Goal: Obtain resource: Download file/media

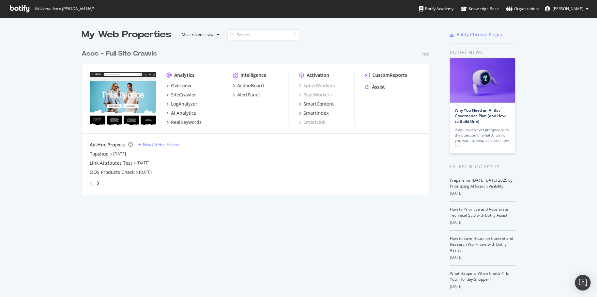
scroll to position [291, 587]
click at [185, 111] on div "AI Analytics" at bounding box center [183, 113] width 25 height 7
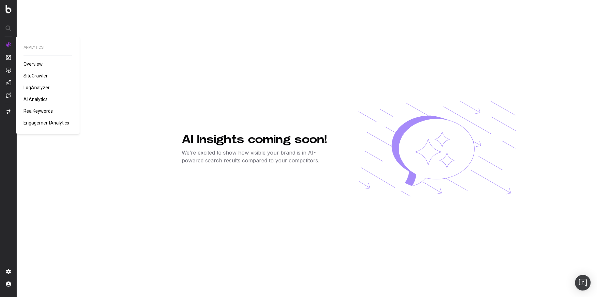
click at [38, 74] on span "SiteCrawler" at bounding box center [35, 75] width 24 height 5
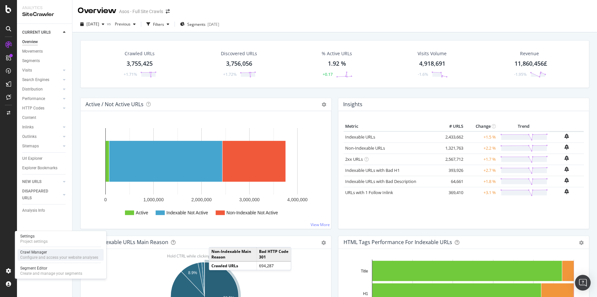
click at [54, 252] on div "Crawl Manager" at bounding box center [59, 251] width 78 height 5
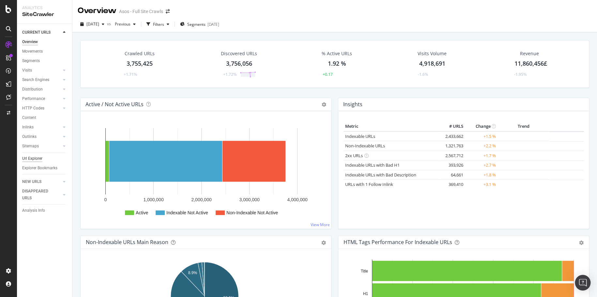
click at [38, 157] on div "Url Explorer" at bounding box center [32, 158] width 20 height 7
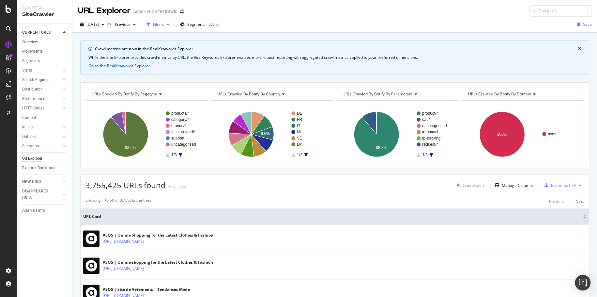
click at [164, 23] on div "Filters" at bounding box center [158, 25] width 11 height 6
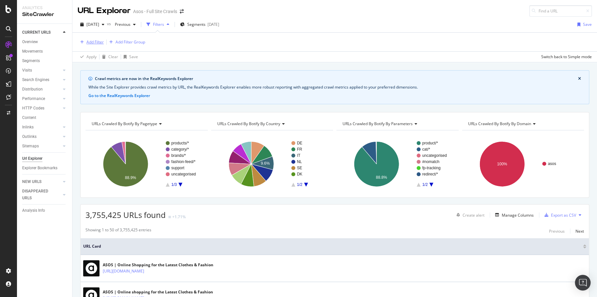
click at [99, 40] on div "Add Filter" at bounding box center [94, 42] width 17 height 6
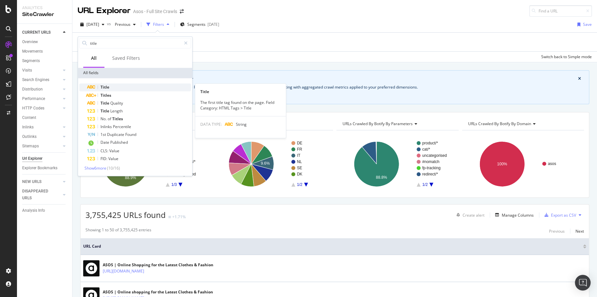
type input "title"
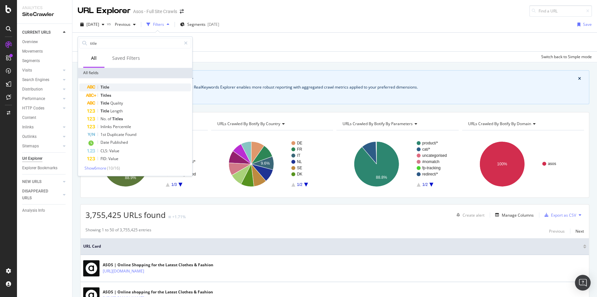
click at [125, 87] on div "Title" at bounding box center [139, 87] width 104 height 8
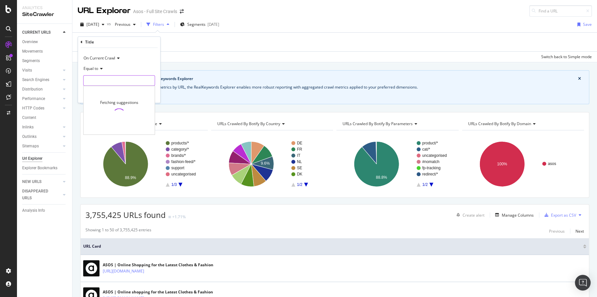
click at [99, 82] on input "text" at bounding box center [119, 80] width 71 height 10
type input "ASOS"
click at [143, 66] on div "Equal to" at bounding box center [119, 69] width 72 height 10
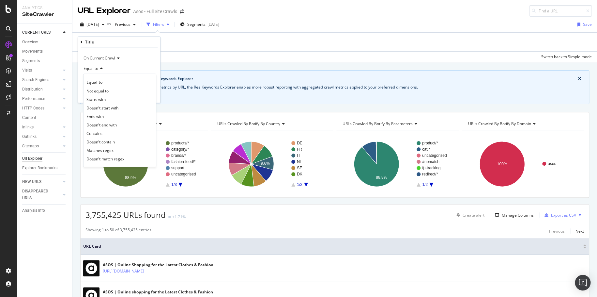
click at [146, 64] on div "Equal to" at bounding box center [119, 69] width 72 height 10
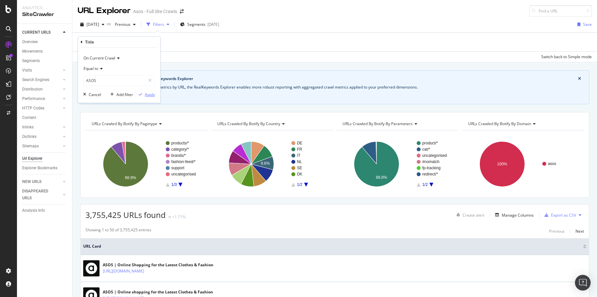
click at [147, 92] on div "Apply" at bounding box center [150, 94] width 10 height 6
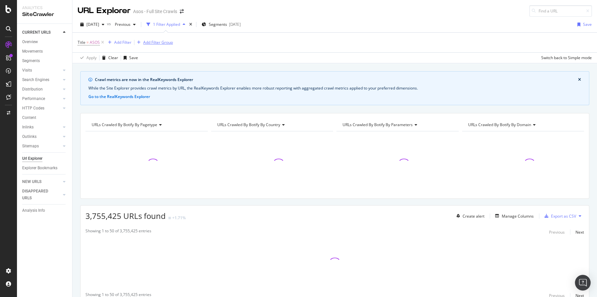
click at [159, 40] on div "Add Filter Group" at bounding box center [158, 42] width 30 height 6
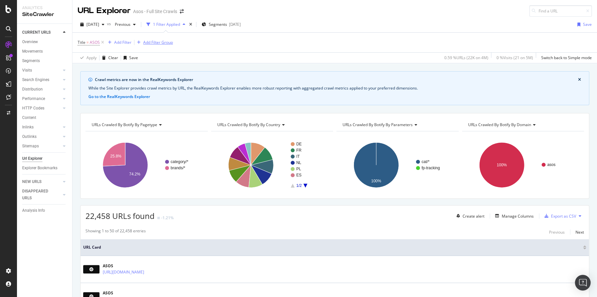
click at [156, 39] on div "Add Filter Group" at bounding box center [153, 42] width 38 height 7
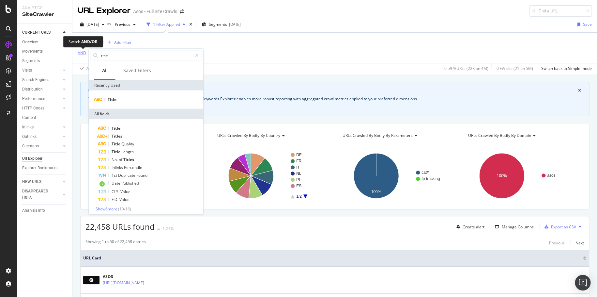
click at [83, 53] on div "AND" at bounding box center [82, 53] width 8 height 6
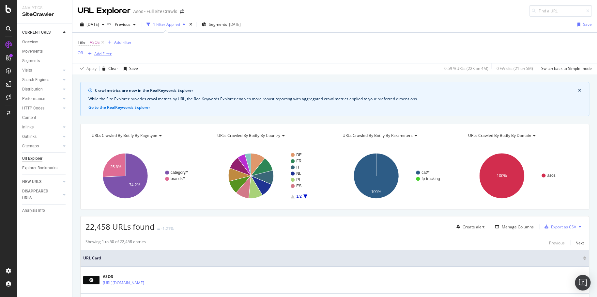
click at [98, 55] on div "Add Filter" at bounding box center [102, 54] width 17 height 6
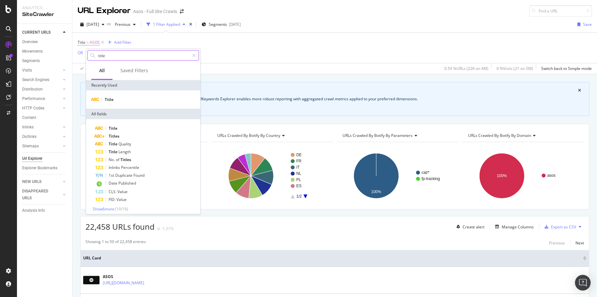
click at [137, 57] on input "title" at bounding box center [144, 56] width 92 height 10
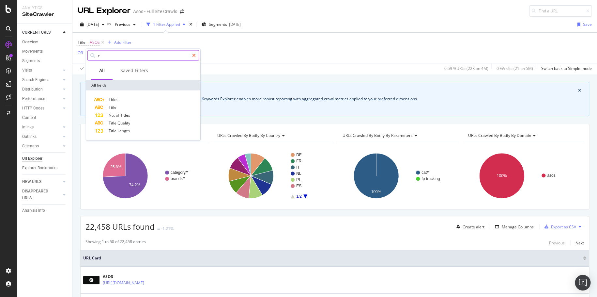
type input "t"
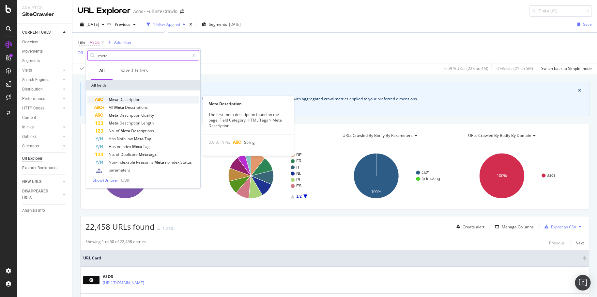
type input "meta"
click at [162, 98] on div "Meta Description" at bounding box center [147, 100] width 104 height 8
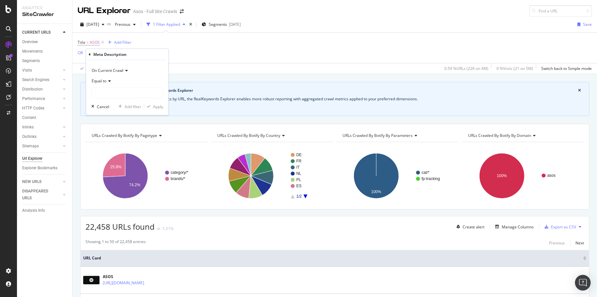
click at [107, 82] on icon at bounding box center [108, 81] width 5 height 4
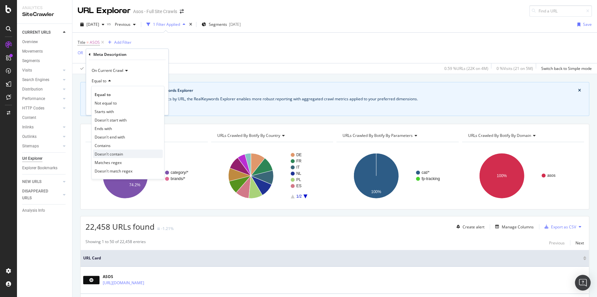
click at [146, 152] on div "Doesn't contain" at bounding box center [128, 153] width 70 height 8
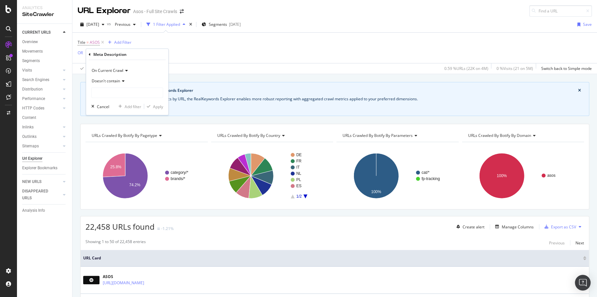
click at [112, 78] on span "Doesn't contain" at bounding box center [106, 81] width 28 height 6
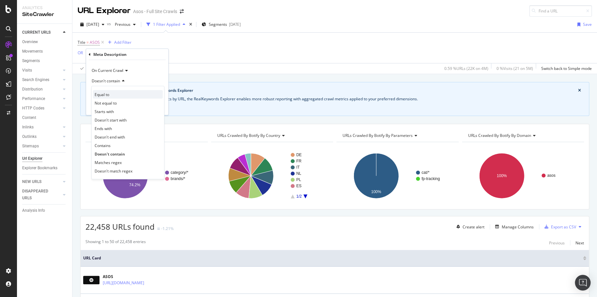
click at [148, 95] on div "Equal to" at bounding box center [128, 94] width 70 height 8
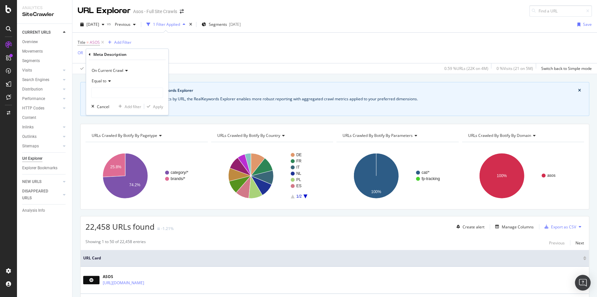
click at [103, 79] on span "Equal to" at bounding box center [99, 81] width 15 height 6
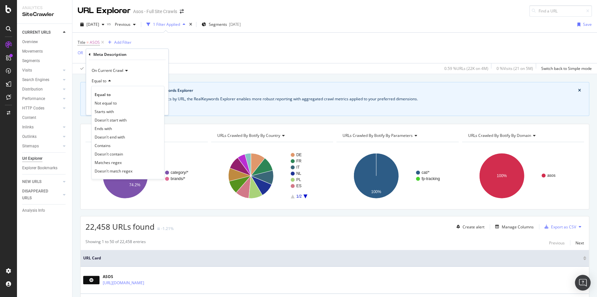
click at [119, 69] on span "On Current Crawl" at bounding box center [108, 71] width 32 height 6
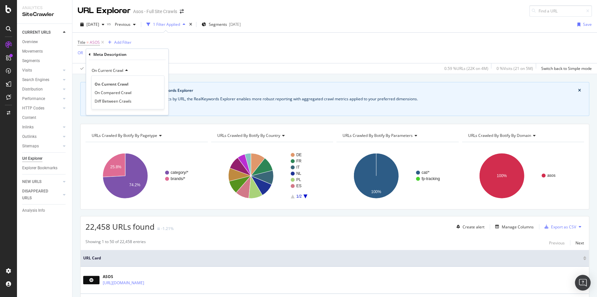
click at [138, 68] on div "On Current Crawl" at bounding box center [127, 70] width 72 height 10
click at [92, 55] on div "Meta Description" at bounding box center [127, 54] width 77 height 11
click at [90, 55] on icon at bounding box center [90, 54] width 2 height 4
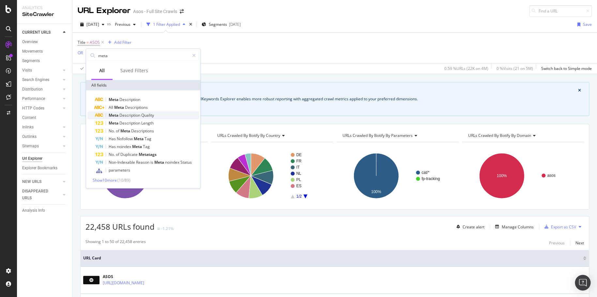
click at [167, 115] on div "Meta Description Quality" at bounding box center [147, 115] width 104 height 8
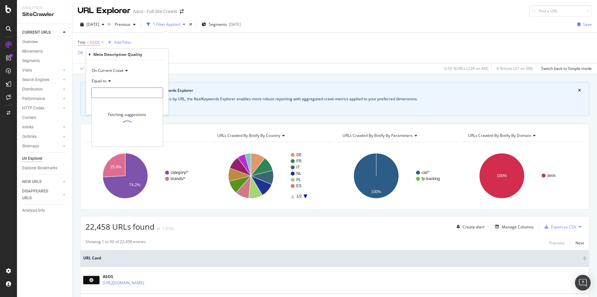
click at [104, 89] on input "text" at bounding box center [127, 92] width 71 height 10
click at [88, 55] on div "Meta Description Quality On Current Crawl Equal to unique 2,369,001 URLS duplic…" at bounding box center [127, 82] width 82 height 66
click at [90, 53] on icon at bounding box center [90, 54] width 2 height 4
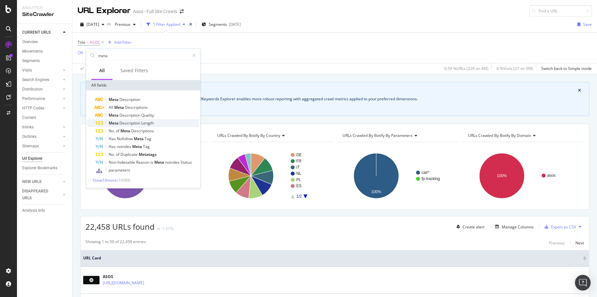
click at [159, 123] on div "Meta Description Length" at bounding box center [147, 123] width 104 height 8
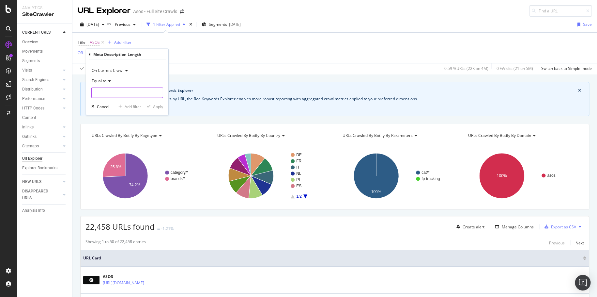
click at [102, 91] on input "number" at bounding box center [127, 92] width 72 height 10
type input "0"
click at [153, 108] on div "Apply" at bounding box center [158, 106] width 10 height 6
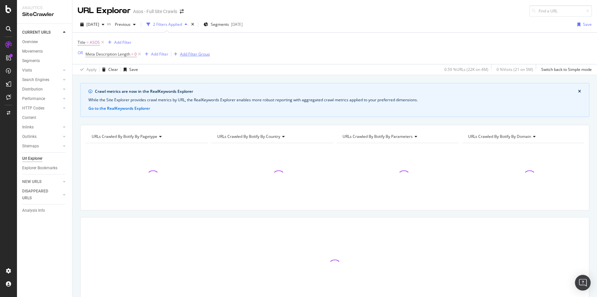
click at [196, 54] on div "Add Filter Group" at bounding box center [195, 54] width 30 height 6
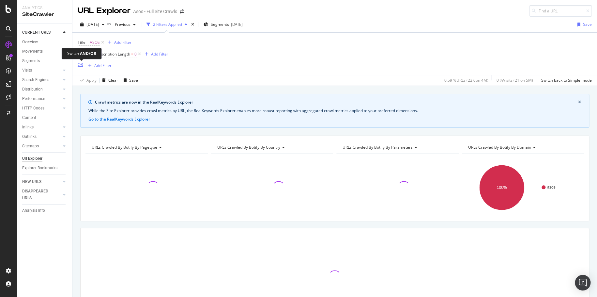
click at [78, 65] on div "OR" at bounding box center [80, 65] width 5 height 6
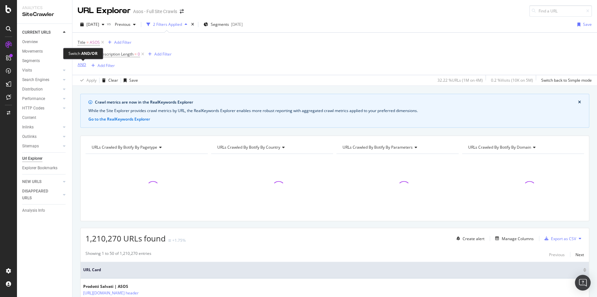
click at [80, 64] on div "AND" at bounding box center [82, 65] width 8 height 6
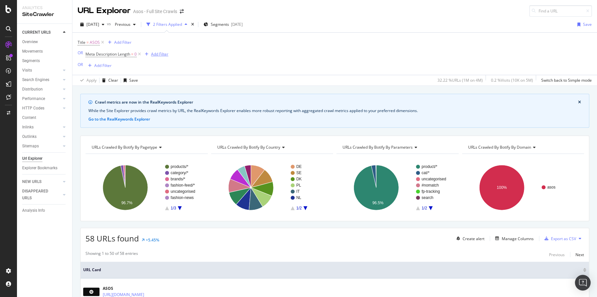
click at [160, 54] on div "Add Filter" at bounding box center [159, 54] width 17 height 6
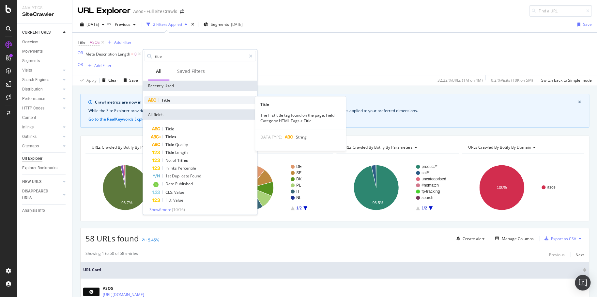
type input "title"
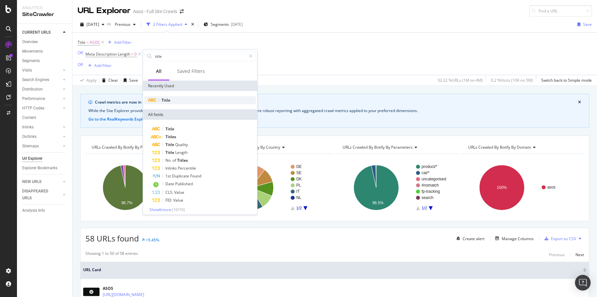
click at [199, 101] on div "Title" at bounding box center [200, 100] width 112 height 8
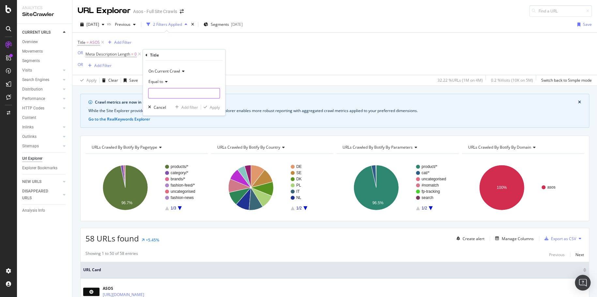
click at [178, 91] on input "text" at bounding box center [183, 93] width 71 height 10
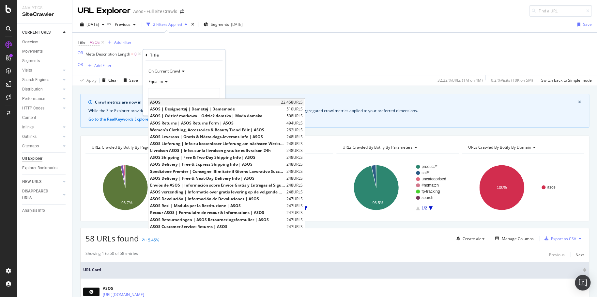
click at [183, 100] on span "ASOS" at bounding box center [214, 102] width 129 height 6
type input "ASOS"
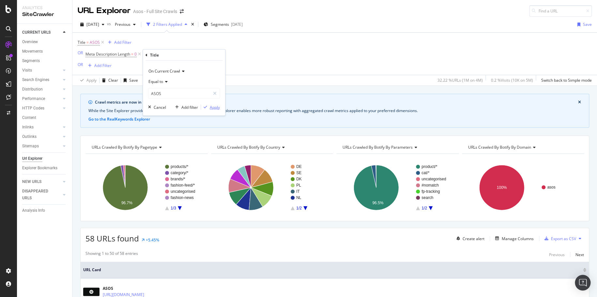
click at [217, 104] on div "Apply" at bounding box center [215, 107] width 10 height 6
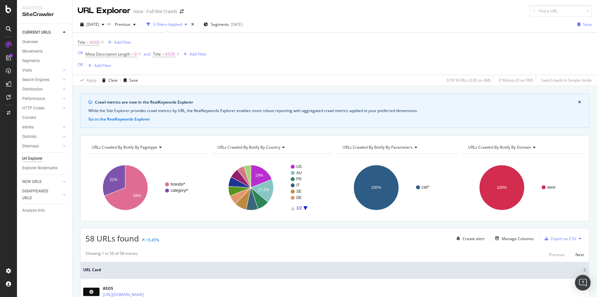
drag, startPoint x: 103, startPoint y: 43, endPoint x: 140, endPoint y: 47, distance: 37.1
click at [140, 47] on div "Title = ASOS Add Filter OR Meta Description Length = 0 and Title = ASOS Add Fil…" at bounding box center [142, 54] width 129 height 32
click at [146, 54] on div "and" at bounding box center [147, 54] width 7 height 6
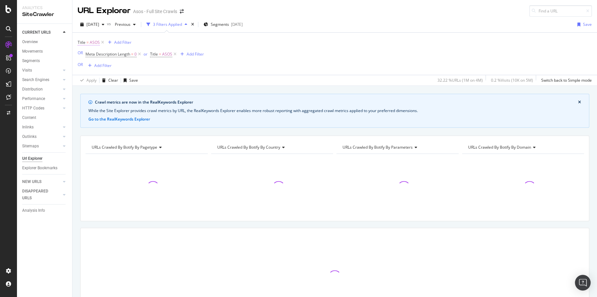
click at [85, 43] on span "Title = ASOS" at bounding box center [89, 42] width 22 height 6
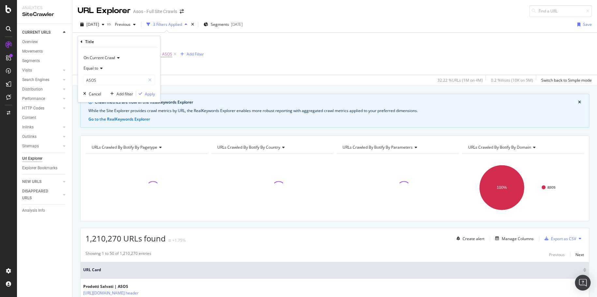
click at [102, 61] on div "On Current Crawl" at bounding box center [119, 58] width 72 height 10
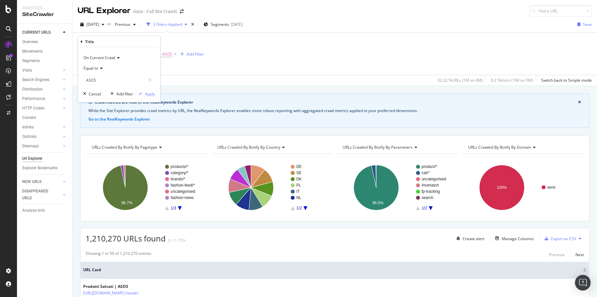
click at [82, 41] on icon at bounding box center [82, 41] width 2 height 4
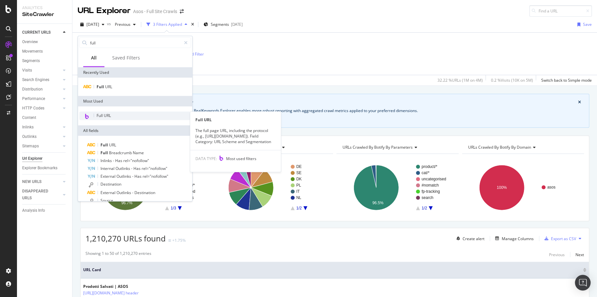
type input "full"
click at [155, 114] on div "Full URL" at bounding box center [135, 116] width 112 height 8
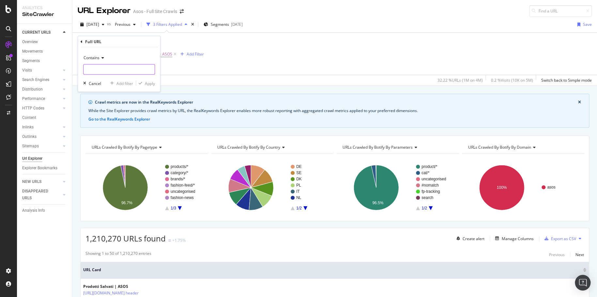
click at [113, 70] on input "text" at bounding box center [119, 69] width 71 height 10
click at [96, 58] on span "Contains" at bounding box center [92, 58] width 16 height 6
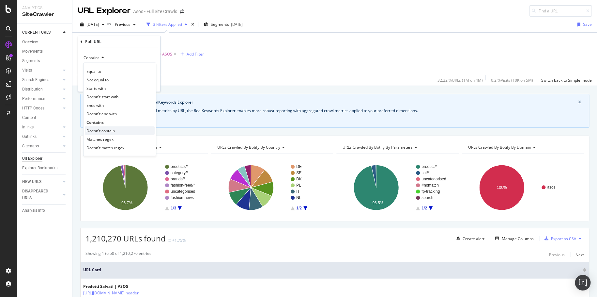
click at [123, 128] on div "Doesn't contain" at bounding box center [120, 130] width 70 height 8
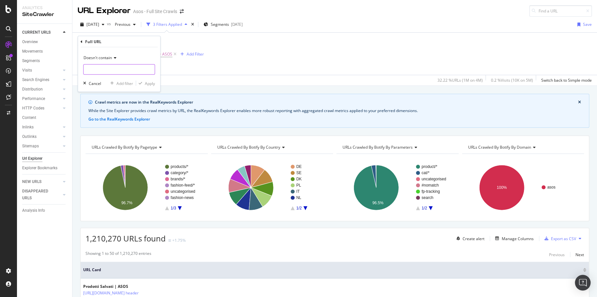
click at [122, 68] on input "text" at bounding box center [119, 69] width 71 height 10
type input "/ctas/"
click at [150, 85] on div "Apply" at bounding box center [150, 83] width 10 height 6
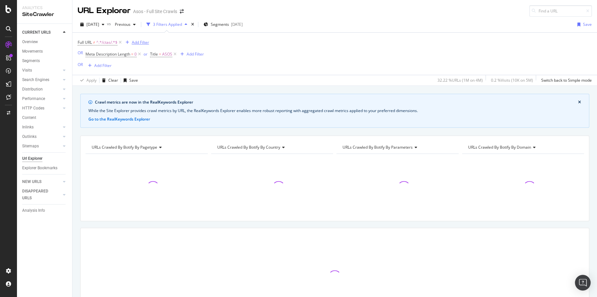
click at [143, 40] on div "Add Filter" at bounding box center [140, 42] width 17 height 6
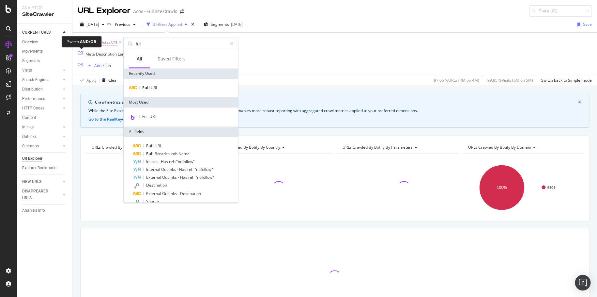
click at [83, 53] on div "OR" at bounding box center [80, 53] width 5 height 6
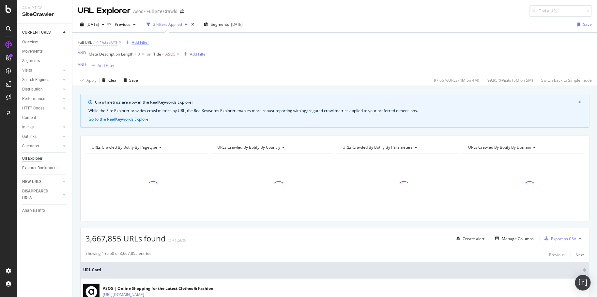
click at [142, 43] on div "Add Filter" at bounding box center [140, 42] width 17 height 6
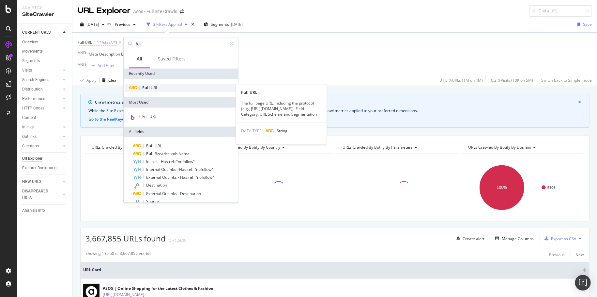
click at [174, 88] on div "Full URL" at bounding box center [181, 88] width 112 height 8
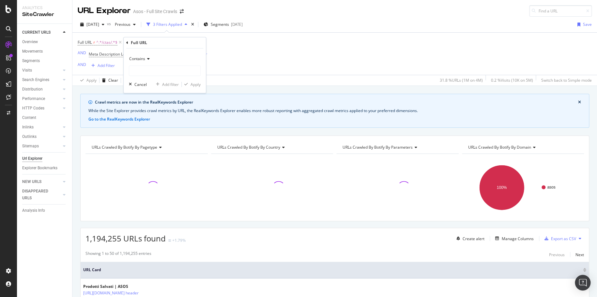
click at [143, 59] on span "Contains" at bounding box center [137, 59] width 16 height 6
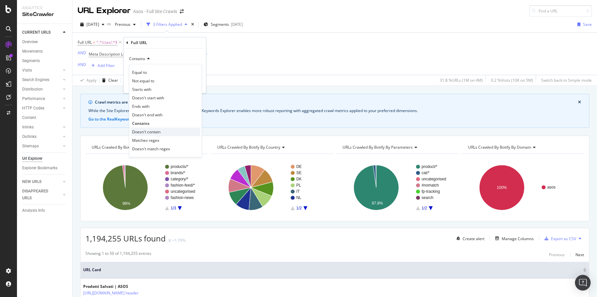
click at [159, 132] on span "Doesn't contain" at bounding box center [146, 132] width 28 height 6
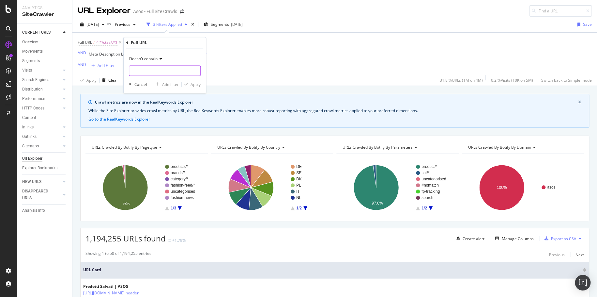
click at [159, 70] on input "text" at bounding box center [164, 70] width 71 height 10
type input "page"
click at [198, 83] on div "Apply" at bounding box center [196, 85] width 10 height 6
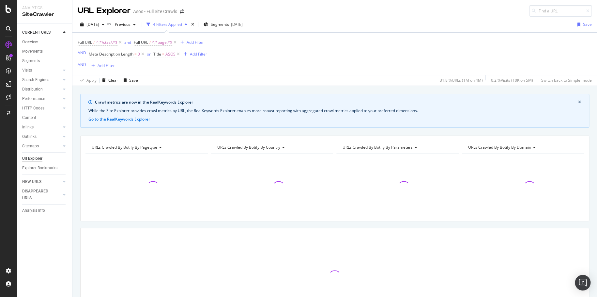
click at [257, 59] on div "Full URL ≠ ^.*/ctas/.*$ and Full URL ≠ ^.*page.*$ Add Filter AND Meta Descripti…" at bounding box center [335, 54] width 514 height 42
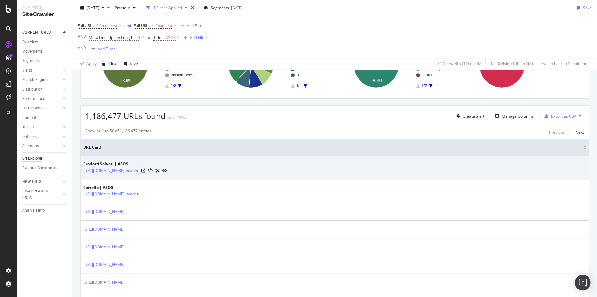
scroll to position [94, 0]
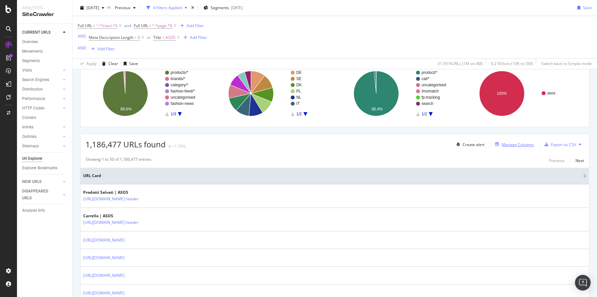
click at [505, 143] on div "Manage Columns" at bounding box center [518, 145] width 32 height 6
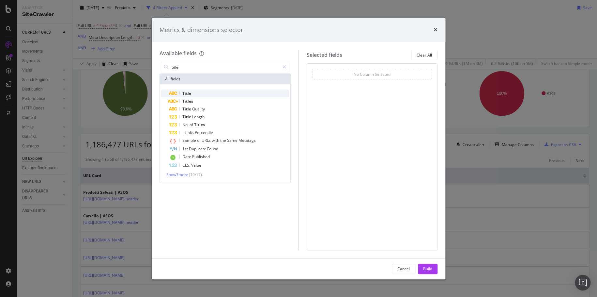
click at [232, 94] on div "Title" at bounding box center [229, 93] width 120 height 8
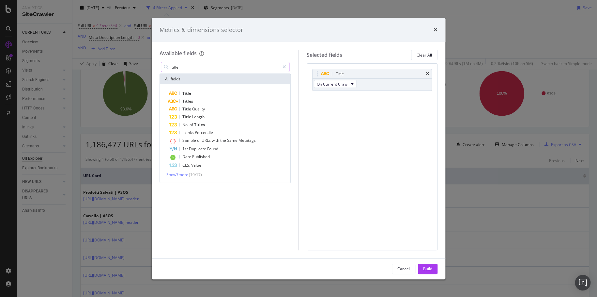
click at [224, 68] on input "title" at bounding box center [225, 67] width 109 height 10
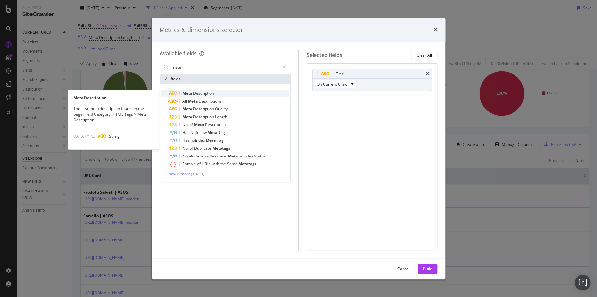
click at [223, 92] on div "Meta Description" at bounding box center [229, 93] width 120 height 8
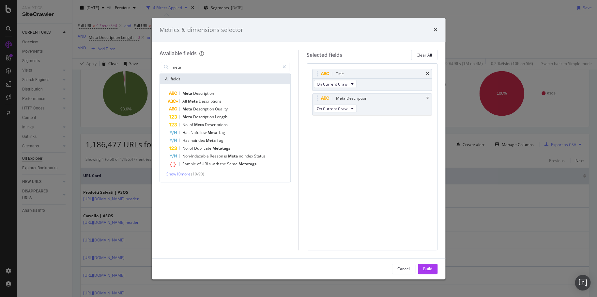
click at [215, 60] on div "meta" at bounding box center [225, 66] width 131 height 13
click at [212, 65] on input "meta" at bounding box center [225, 67] width 109 height 10
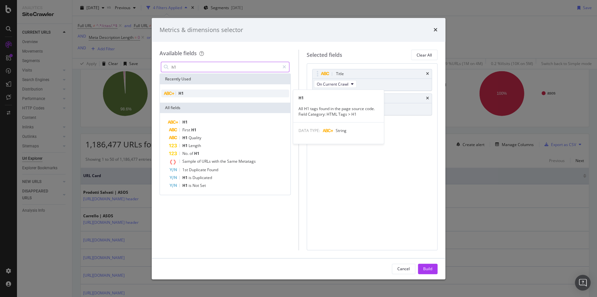
type input "h1"
click at [240, 96] on div "H1" at bounding box center [225, 93] width 128 height 8
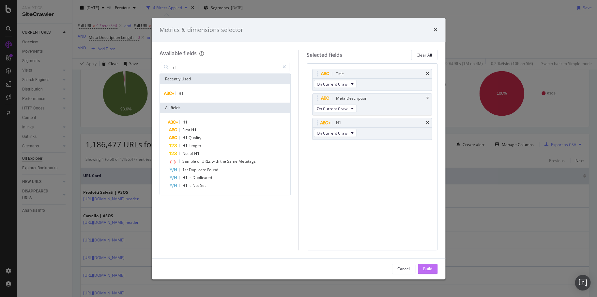
click at [433, 266] on button "Build" at bounding box center [428, 268] width 20 height 10
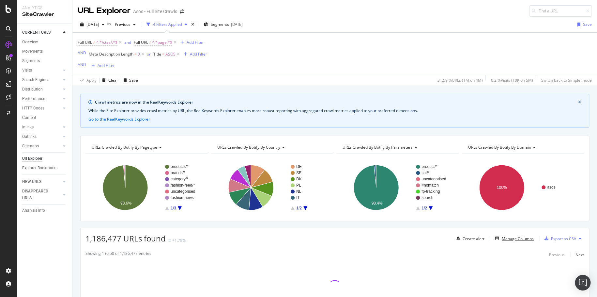
scroll to position [0, 0]
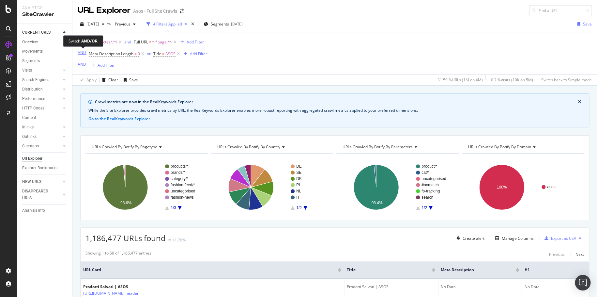
click at [83, 53] on div "AND" at bounding box center [82, 53] width 8 height 6
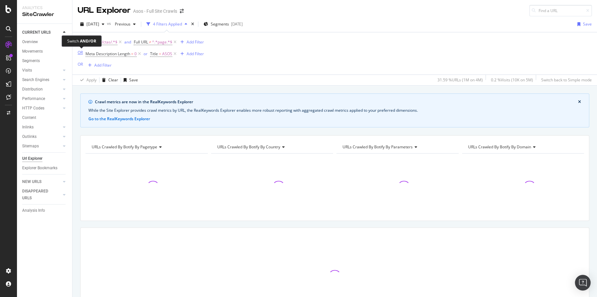
click at [83, 52] on div "OR" at bounding box center [80, 53] width 5 height 6
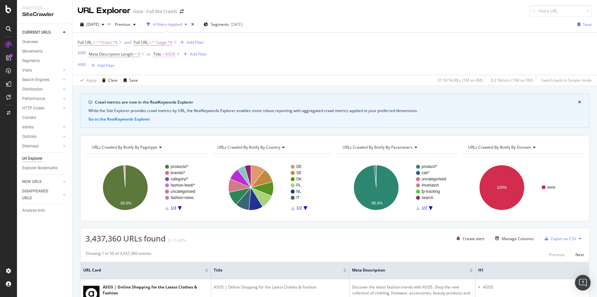
click at [169, 56] on span "ASOS" at bounding box center [170, 54] width 10 height 9
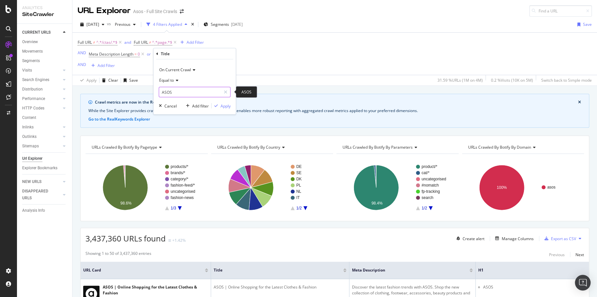
click at [183, 88] on input "ASOS" at bounding box center [190, 92] width 62 height 10
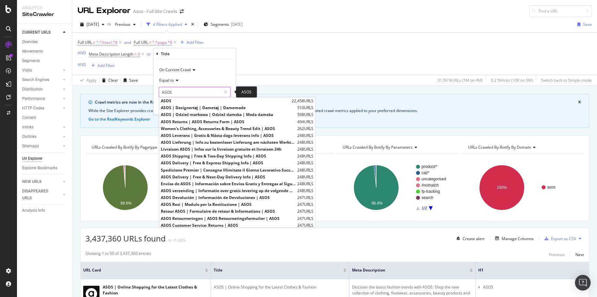
click at [183, 88] on input "ASOS" at bounding box center [190, 92] width 62 height 10
drag, startPoint x: 183, startPoint y: 88, endPoint x: 147, endPoint y: 89, distance: 35.2
click at [147, 89] on body "Analytics SiteCrawler CURRENT URLS Overview Movements Segments Visits Analysis …" at bounding box center [298, 148] width 597 height 297
click at [190, 93] on input "ASOS" at bounding box center [190, 92] width 62 height 10
type input "A"
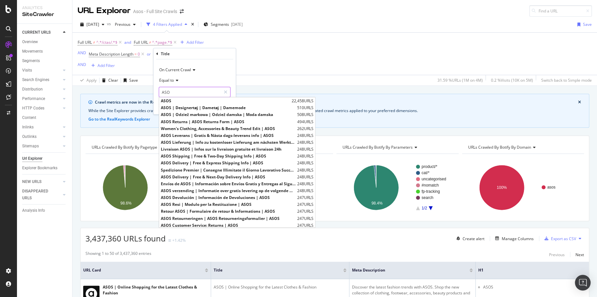
type input "ASOS"
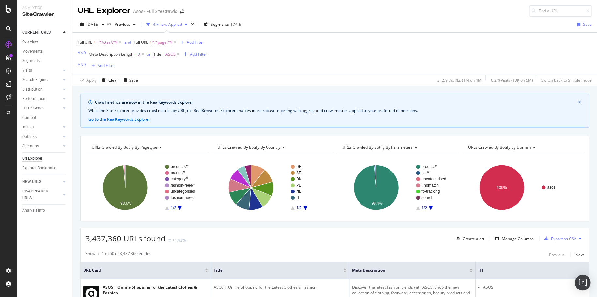
click at [166, 55] on span "ASOS" at bounding box center [170, 54] width 10 height 9
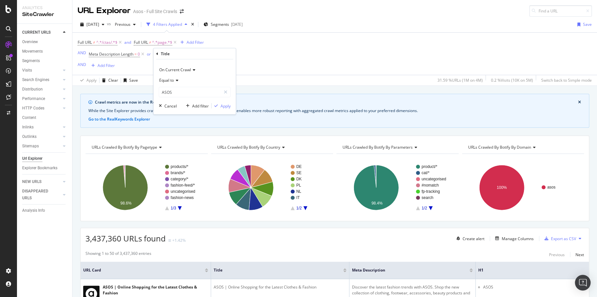
click at [141, 63] on div "Full URL ≠ ^.*/ctas/.*$ and Full URL ≠ ^.*page.*$ Add Filter AND Meta Descripti…" at bounding box center [143, 54] width 130 height 32
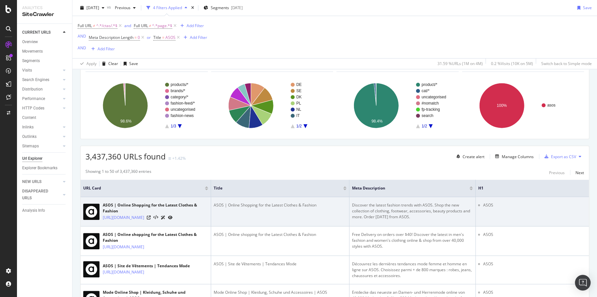
scroll to position [82, 0]
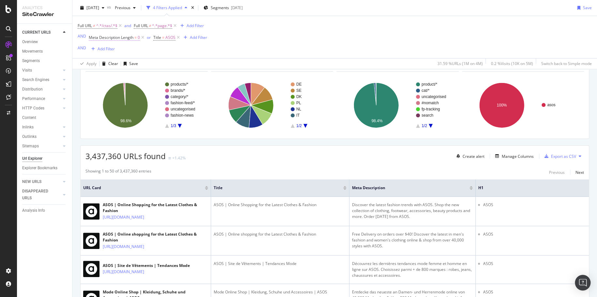
click at [121, 38] on span "Meta Description Length" at bounding box center [111, 38] width 45 height 6
click at [108, 64] on span "Equal to" at bounding box center [101, 64] width 15 height 6
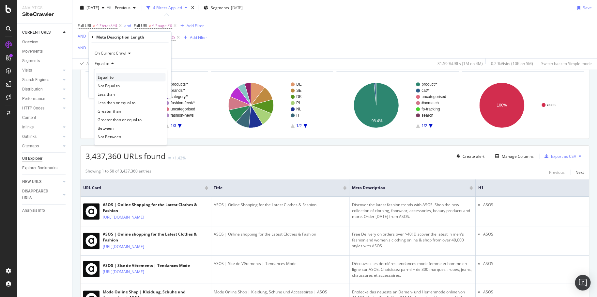
click at [129, 78] on div "Equal to" at bounding box center [131, 77] width 70 height 8
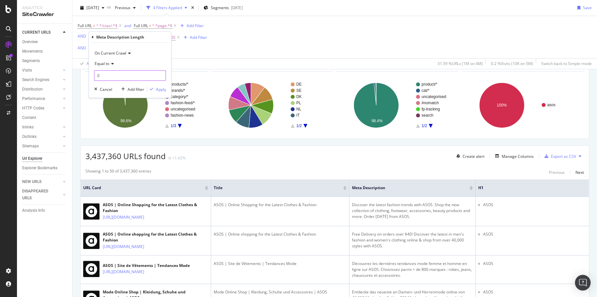
click at [111, 75] on input "0" at bounding box center [130, 75] width 72 height 10
click at [161, 90] on div "Apply" at bounding box center [161, 89] width 10 height 6
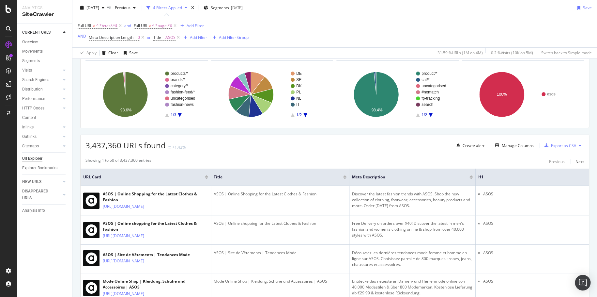
scroll to position [71, 0]
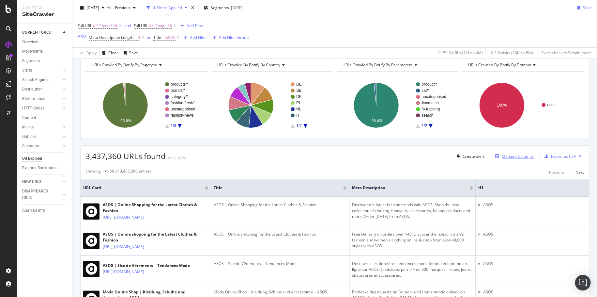
click at [524, 156] on div "Manage Columns" at bounding box center [518, 156] width 32 height 6
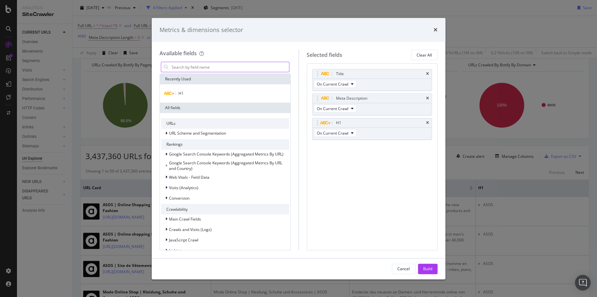
click at [215, 66] on input "modal" at bounding box center [230, 67] width 118 height 10
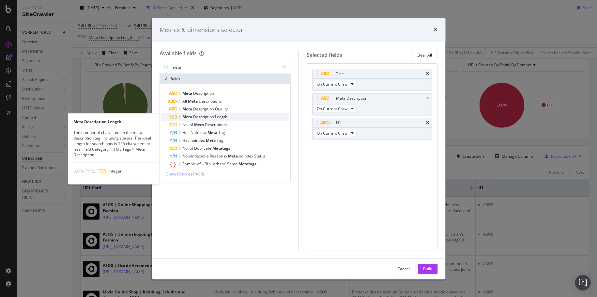
type input "meta"
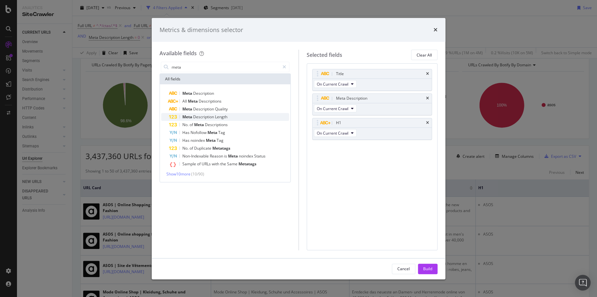
click at [234, 116] on div "Meta Description Length" at bounding box center [229, 117] width 120 height 8
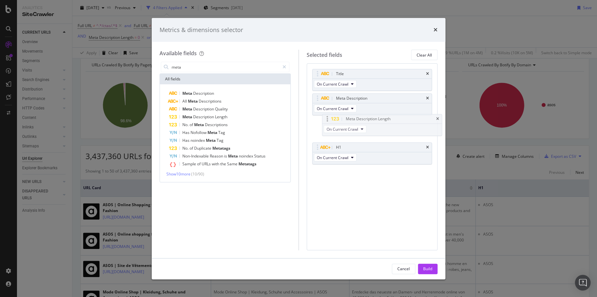
drag, startPoint x: 318, startPoint y: 148, endPoint x: 326, endPoint y: 123, distance: 26.3
click at [326, 123] on body "Analytics SiteCrawler CURRENT URLS Overview Movements Segments Visits Analysis …" at bounding box center [298, 148] width 597 height 297
click at [435, 264] on button "Build" at bounding box center [428, 268] width 20 height 10
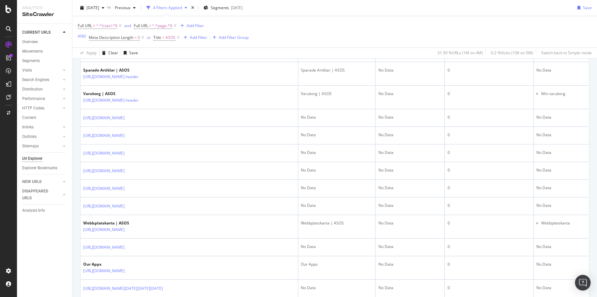
scroll to position [542, 0]
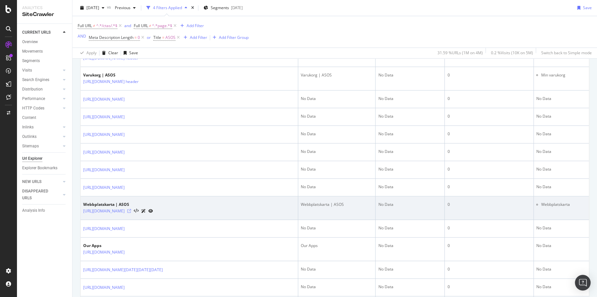
click at [131, 213] on icon at bounding box center [129, 211] width 4 height 4
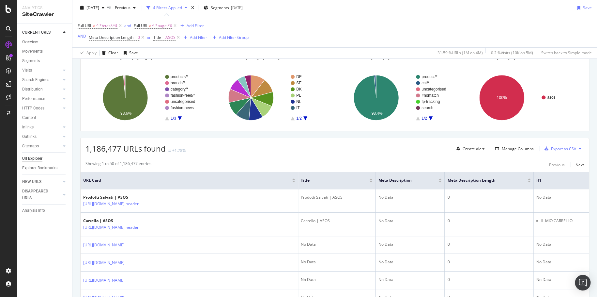
scroll to position [98, 0]
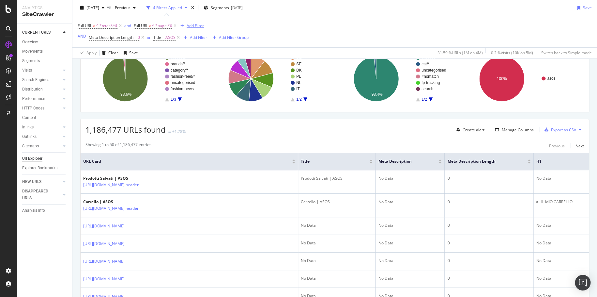
click at [187, 24] on div "Add Filter" at bounding box center [195, 26] width 17 height 6
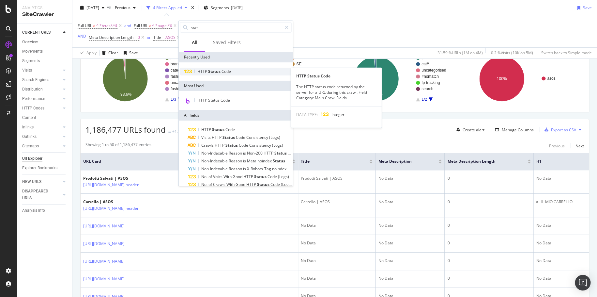
type input "stat"
click at [236, 73] on div "HTTP Status Code" at bounding box center [236, 72] width 112 height 8
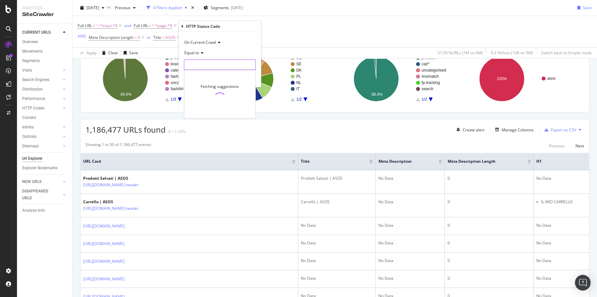
click at [200, 65] on input "number" at bounding box center [220, 64] width 72 height 10
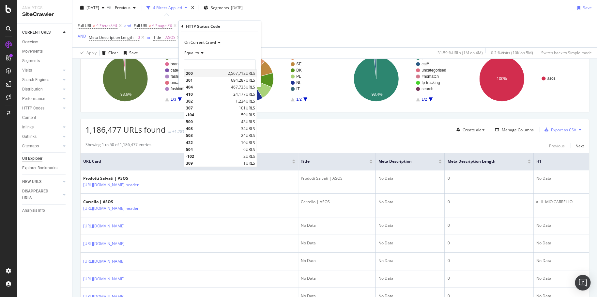
click at [219, 73] on span "200" at bounding box center [206, 73] width 40 height 6
type input "200"
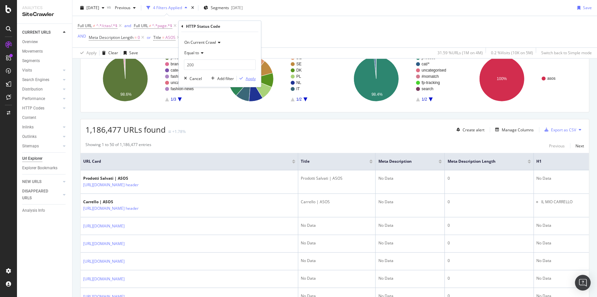
click at [248, 79] on div "Apply" at bounding box center [251, 78] width 10 height 6
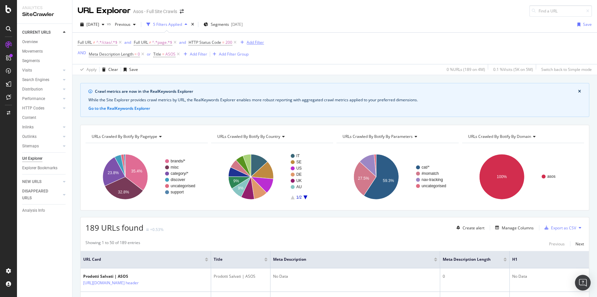
click at [257, 42] on div "Add Filter" at bounding box center [255, 42] width 17 height 6
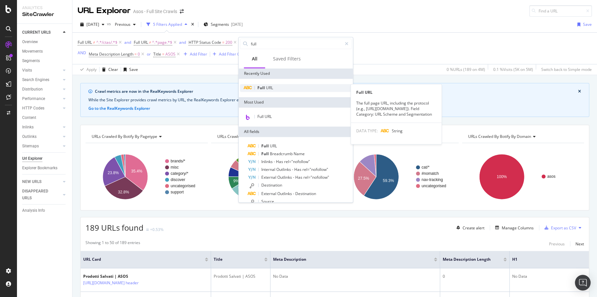
type input "full"
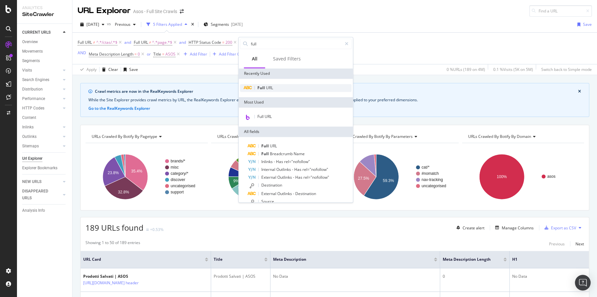
click at [315, 87] on div "Full URL" at bounding box center [296, 88] width 112 height 8
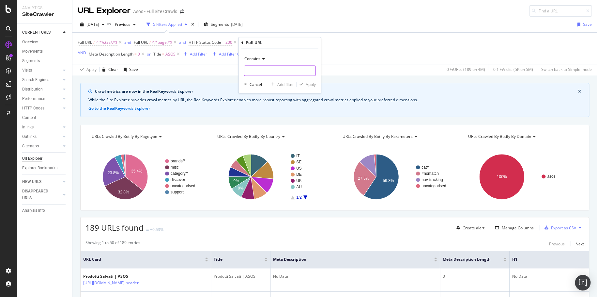
click at [266, 69] on input "text" at bounding box center [279, 70] width 71 height 10
type input "/cat/"
click at [312, 83] on div "Apply" at bounding box center [310, 85] width 10 height 6
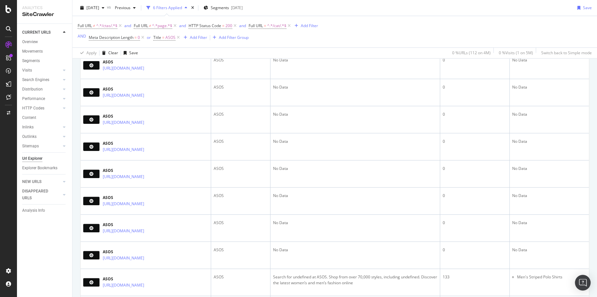
scroll to position [59, 0]
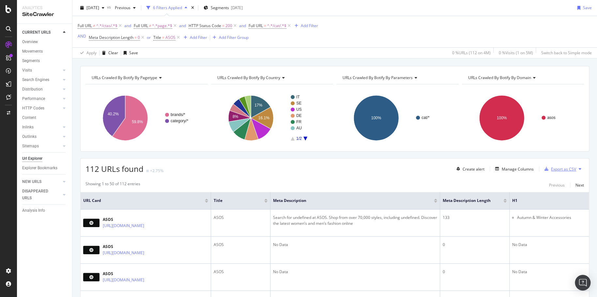
click at [555, 169] on div "Export as CSV" at bounding box center [563, 169] width 25 height 6
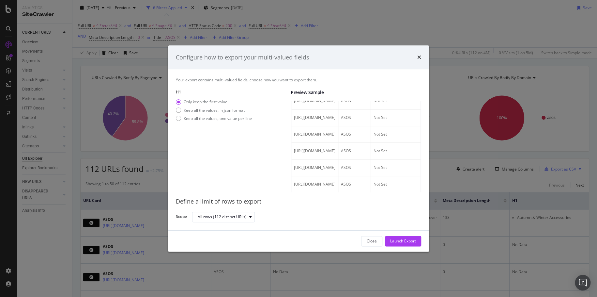
scroll to position [608, 0]
click at [370, 241] on div "Close" at bounding box center [372, 241] width 10 height 6
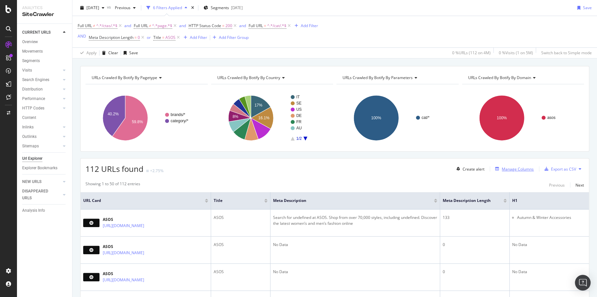
click at [502, 169] on div "Manage Columns" at bounding box center [518, 169] width 32 height 6
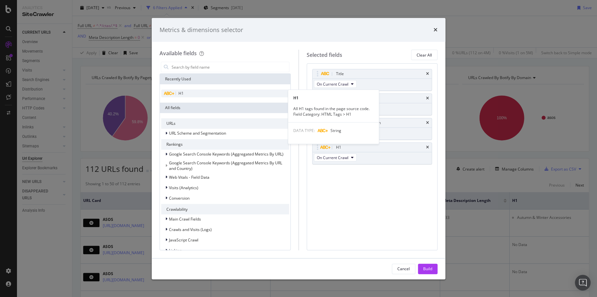
click at [202, 90] on div "H1" at bounding box center [225, 93] width 128 height 8
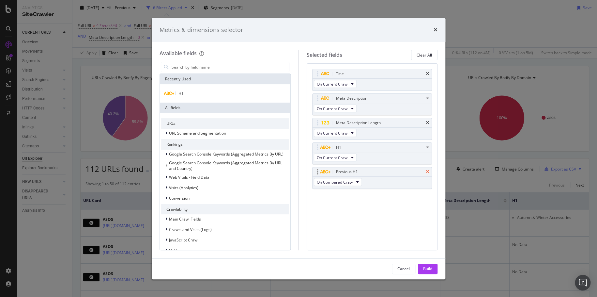
click at [427, 171] on icon "times" at bounding box center [427, 172] width 3 height 4
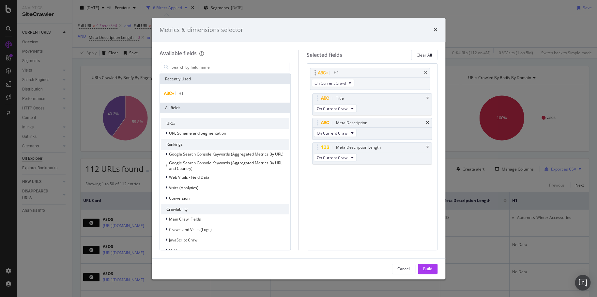
drag, startPoint x: 316, startPoint y: 149, endPoint x: 314, endPoint y: 75, distance: 74.1
click at [314, 75] on body "Analytics SiteCrawler CURRENT URLS Overview Movements Segments Visits Analysis …" at bounding box center [298, 148] width 597 height 297
click at [432, 267] on div "Build" at bounding box center [427, 269] width 9 height 6
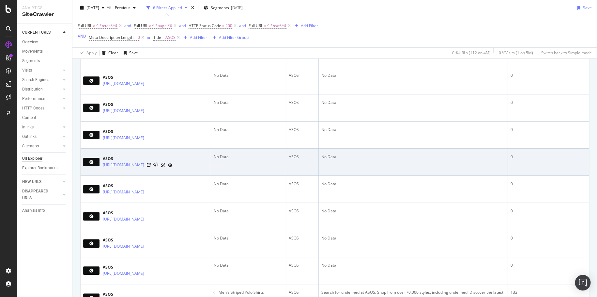
scroll to position [237, 0]
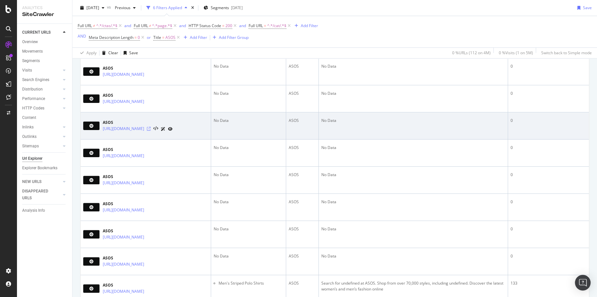
click at [151, 131] on icon at bounding box center [149, 129] width 4 height 4
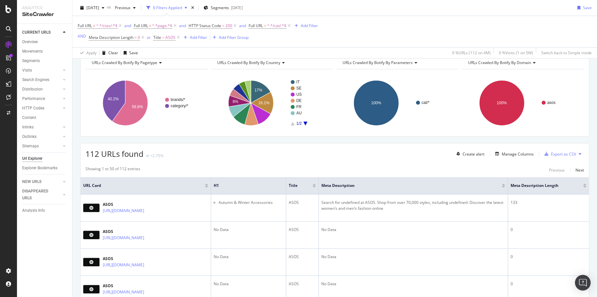
scroll to position [106, 0]
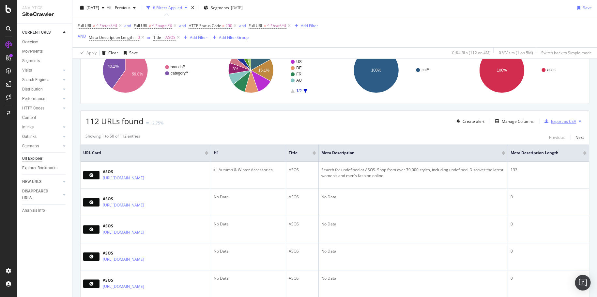
click at [561, 122] on div "Export as CSV" at bounding box center [563, 121] width 25 height 6
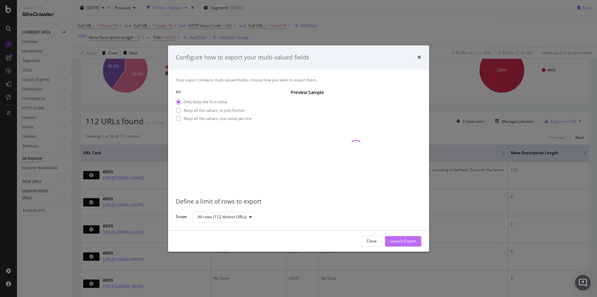
click at [412, 239] on div "Launch Export" at bounding box center [403, 241] width 26 height 6
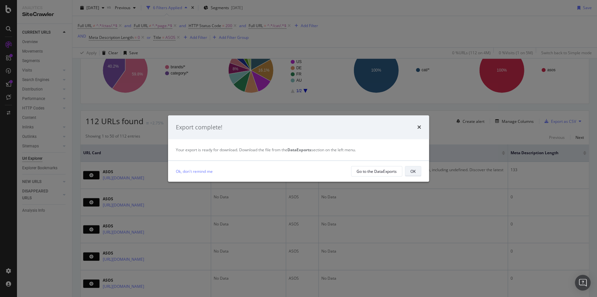
click at [416, 170] on button "OK" at bounding box center [413, 171] width 16 height 10
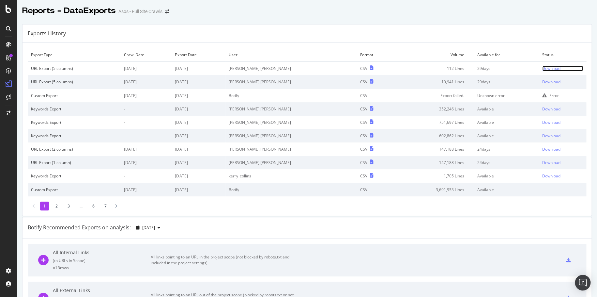
click at [542, 66] on div "Download" at bounding box center [551, 69] width 18 height 6
click at [542, 67] on div "Download" at bounding box center [551, 69] width 18 height 6
